Goal: Register for event/course: Register for event/course

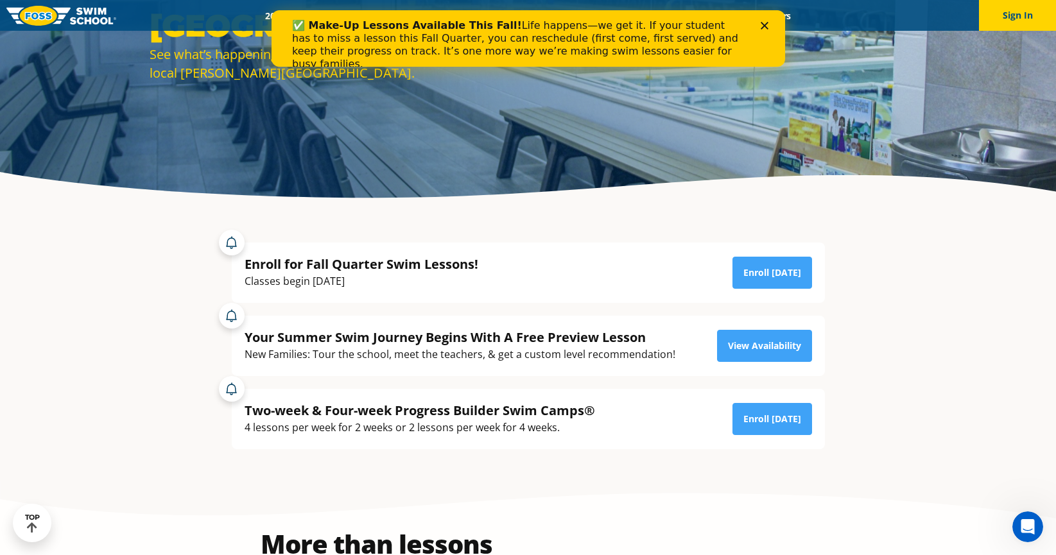
scroll to position [180, 0]
drag, startPoint x: 496, startPoint y: 264, endPoint x: 420, endPoint y: 257, distance: 76.7
click at [420, 257] on div "Enroll for Fall Quarter Swim Lessons! Classes begin [DATE] Enroll [DATE]" at bounding box center [528, 272] width 567 height 35
click at [420, 257] on div "Enroll for Fall Quarter Swim Lessons!" at bounding box center [362, 263] width 234 height 17
drag, startPoint x: 413, startPoint y: 283, endPoint x: 399, endPoint y: 273, distance: 17.1
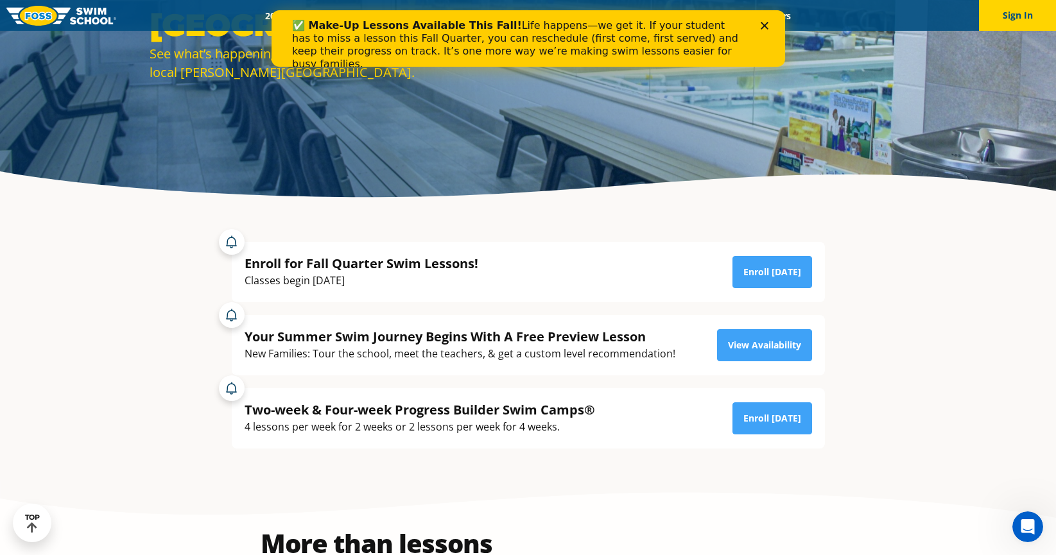
click at [399, 273] on div "Classes begin [DATE]" at bounding box center [362, 280] width 234 height 17
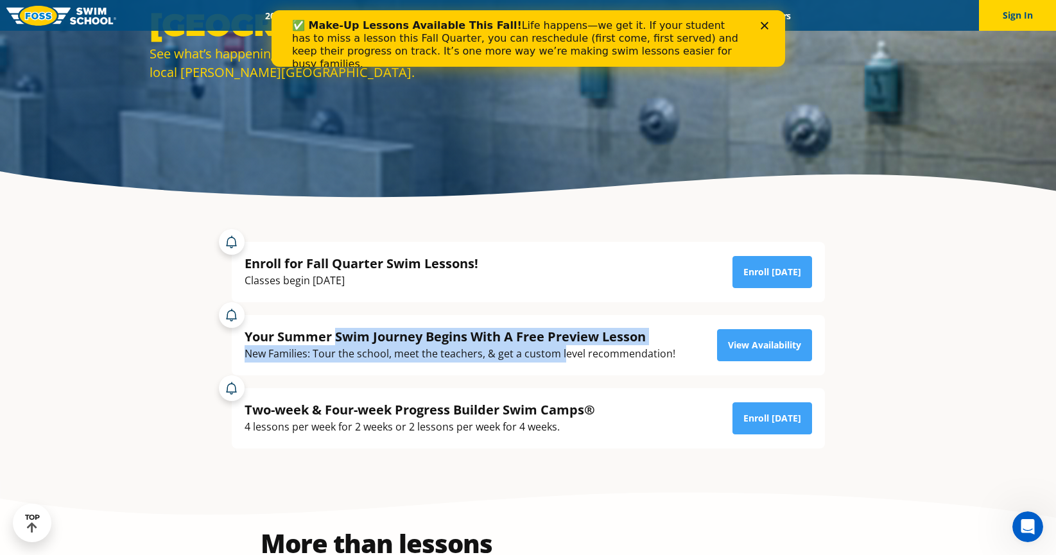
drag, startPoint x: 337, startPoint y: 336, endPoint x: 560, endPoint y: 350, distance: 223.9
click at [560, 350] on div "Your Summer Swim Journey Begins With A Free Preview Lesson New Families: Tour t…" at bounding box center [460, 345] width 431 height 35
click at [560, 350] on div "New Families: Tour the school, meet the teachers, & get a custom level recommen…" at bounding box center [460, 353] width 431 height 17
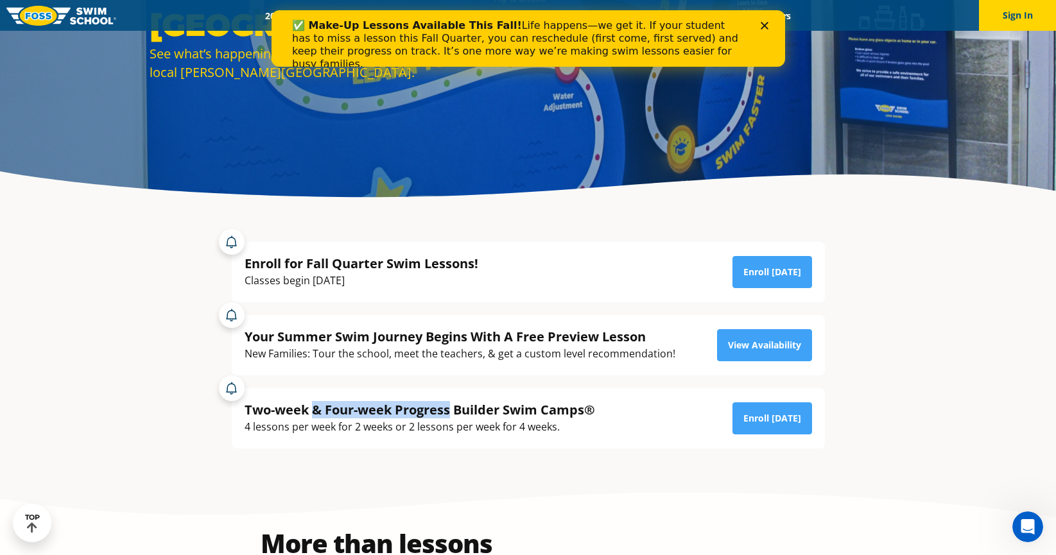
drag, startPoint x: 311, startPoint y: 410, endPoint x: 447, endPoint y: 409, distance: 136.1
click at [447, 409] on div "Two-week & Four-week Progress Builder Swim Camps®" at bounding box center [420, 409] width 350 height 17
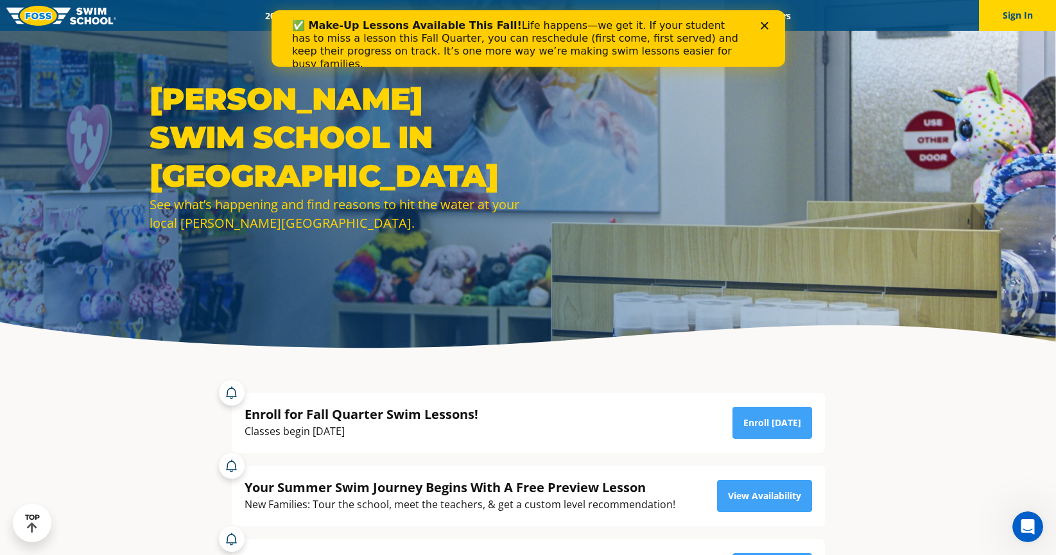
scroll to position [0, 0]
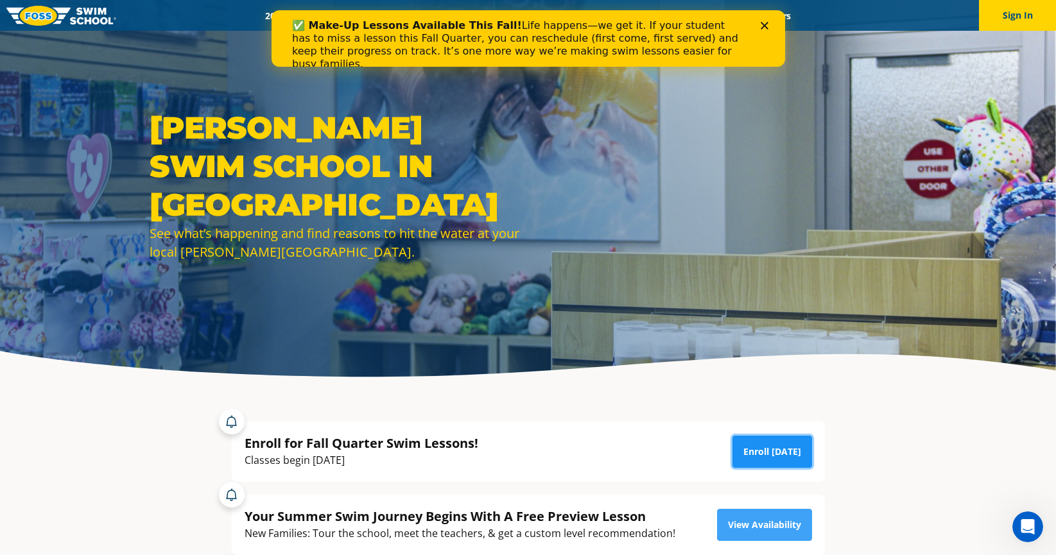
click at [775, 444] on link "Enroll [DATE]" at bounding box center [772, 452] width 80 height 32
